Goal: Navigation & Orientation: Find specific page/section

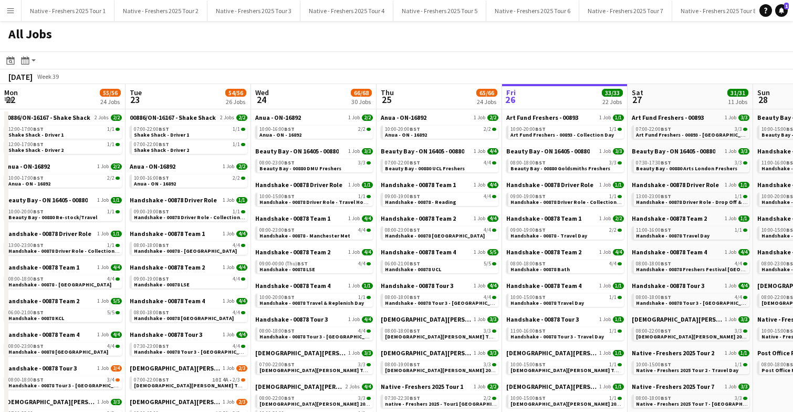
scroll to position [0, 251]
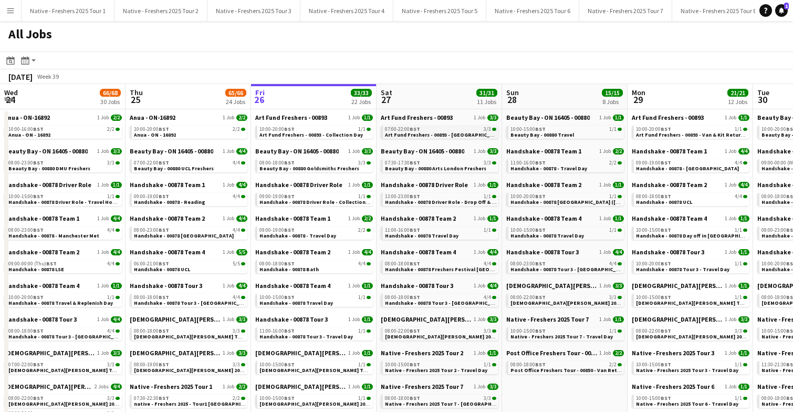
click at [434, 127] on div "07:00-22:00 BST 3/3" at bounding box center [440, 129] width 111 height 5
click at [436, 168] on span "Beauty Bay - 00880 Arts London Freshers" at bounding box center [435, 168] width 101 height 7
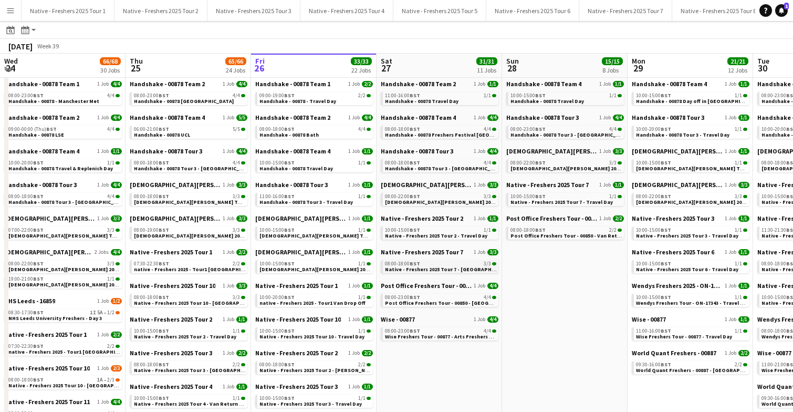
scroll to position [129, 0]
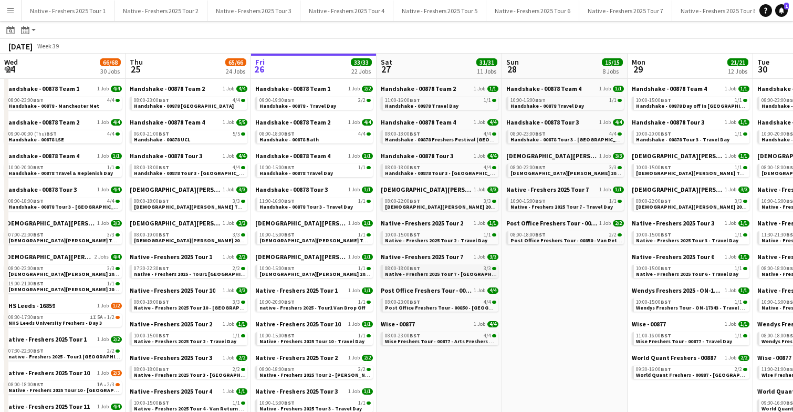
click at [450, 276] on span "Native - Freshers 2025 Tour 7 - University of Arts London Day 1" at bounding box center [466, 274] width 163 height 7
click at [450, 344] on span "Wise Freshers Tour - 00877 - Arts Freshers Fair" at bounding box center [442, 341] width 114 height 7
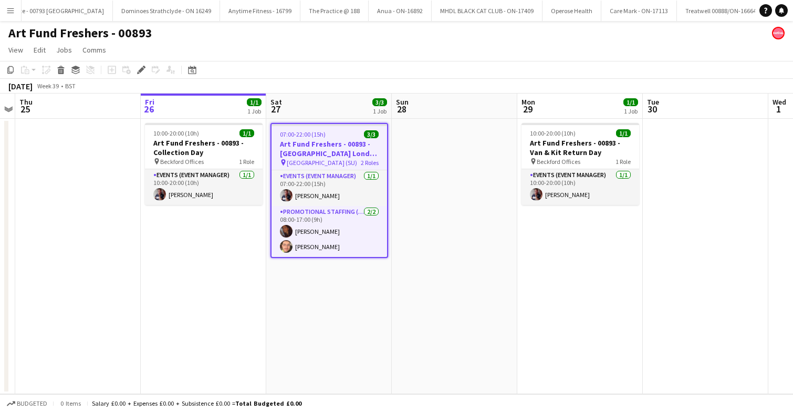
scroll to position [0, 3175]
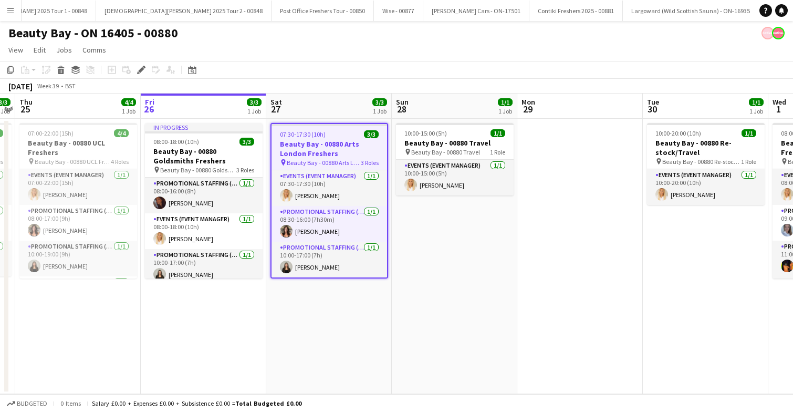
scroll to position [0, 1881]
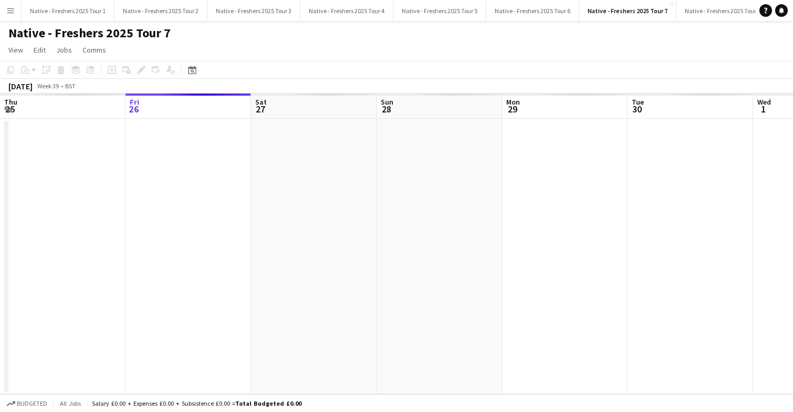
scroll to position [0, 361]
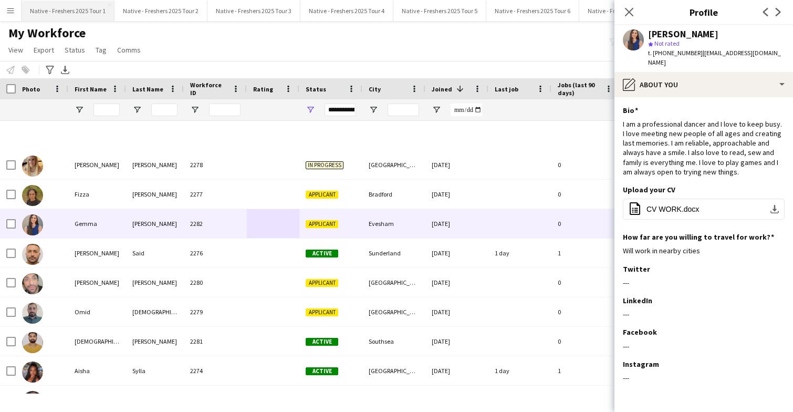
scroll to position [351, 0]
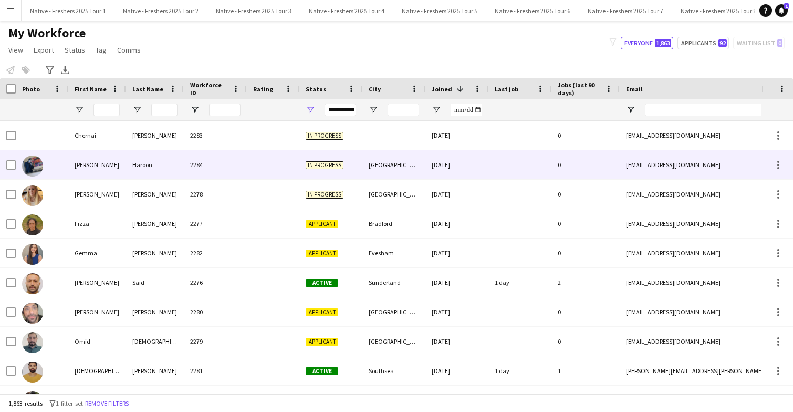
click at [231, 160] on div "2284" at bounding box center [215, 164] width 63 height 29
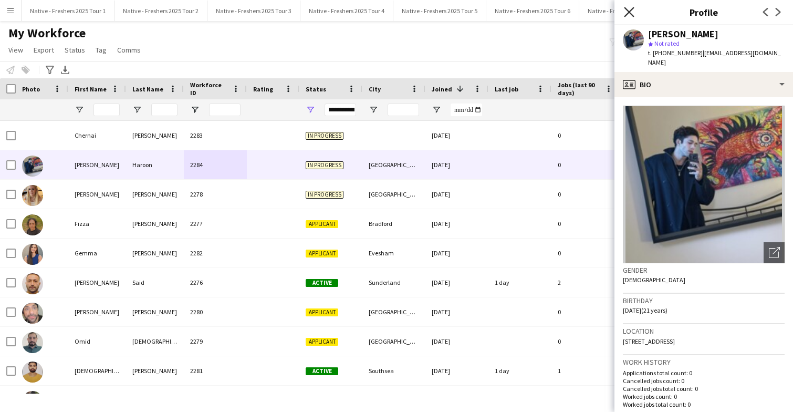
click at [629, 12] on icon at bounding box center [629, 12] width 10 height 10
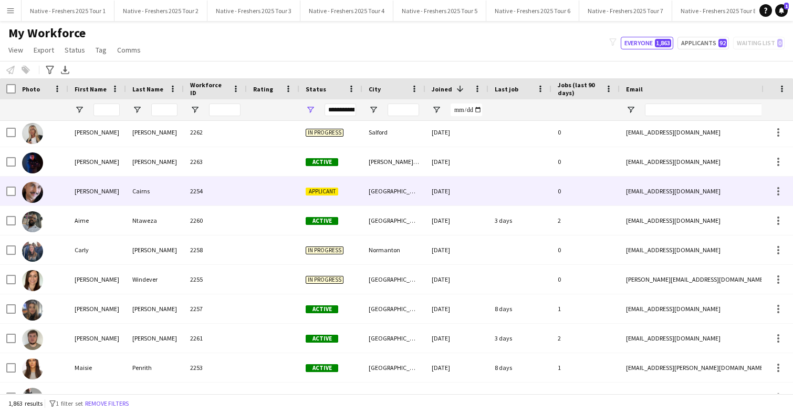
click at [499, 192] on div at bounding box center [519, 190] width 63 height 29
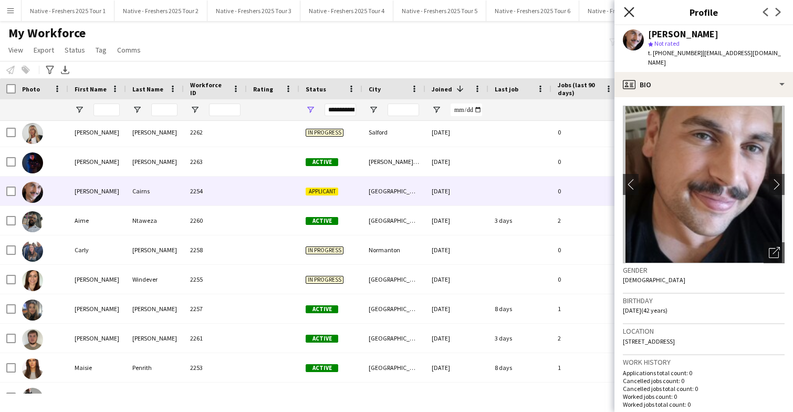
click at [631, 7] on icon "Close pop-in" at bounding box center [629, 12] width 10 height 10
